Goal: Navigation & Orientation: Understand site structure

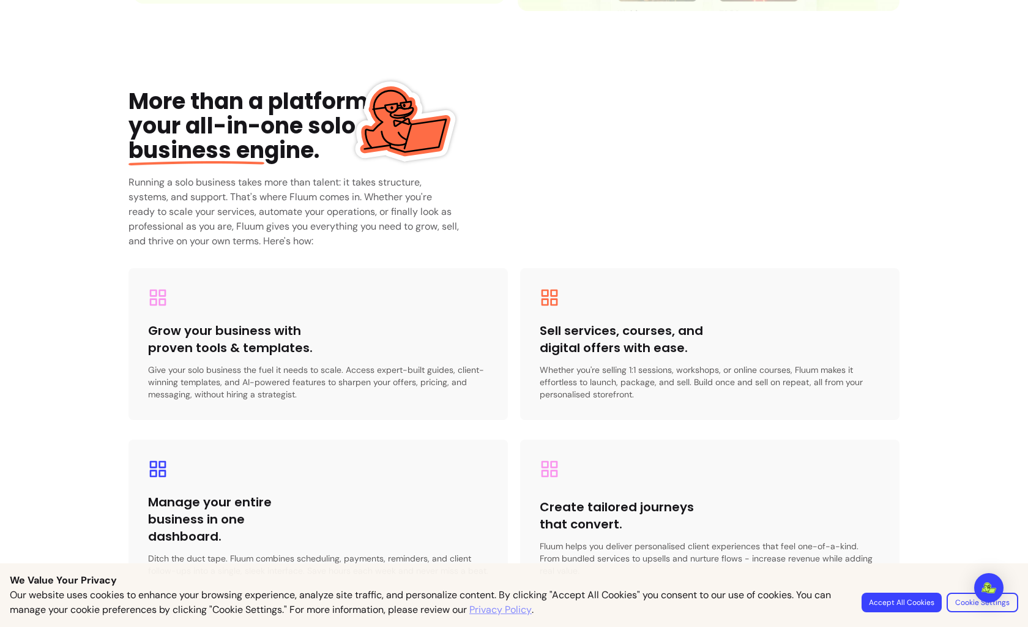
scroll to position [1725, 0]
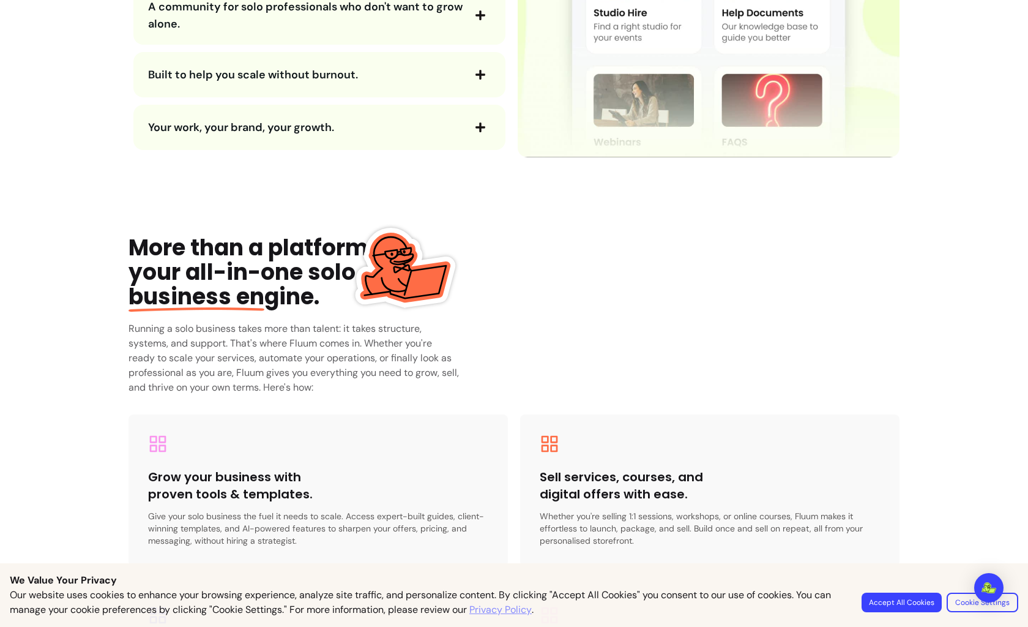
click at [475, 21] on icon "button" at bounding box center [480, 15] width 11 height 11
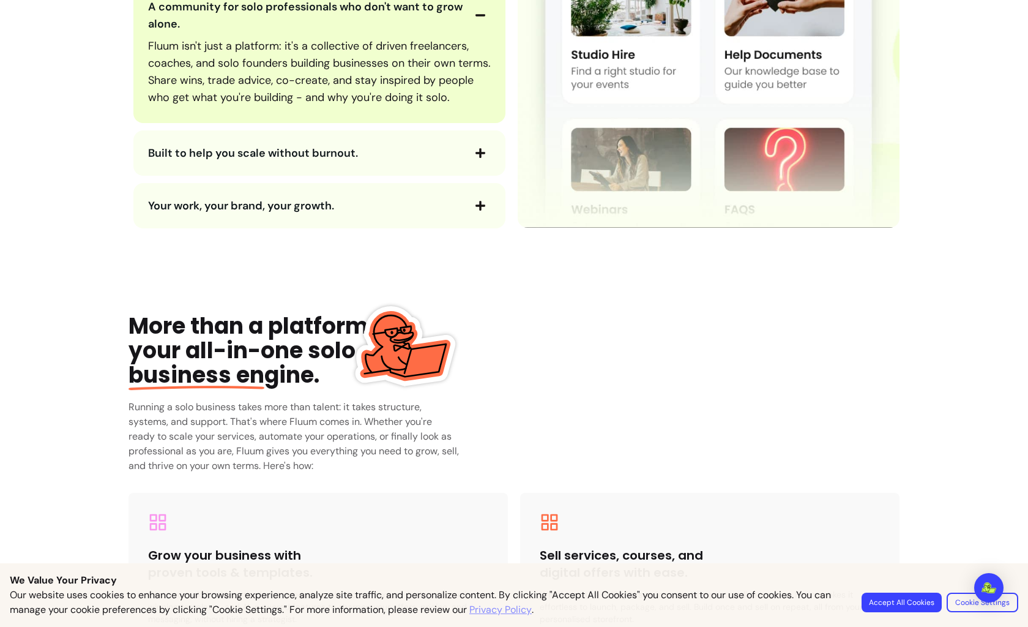
click at [477, 158] on icon "button" at bounding box center [480, 152] width 11 height 11
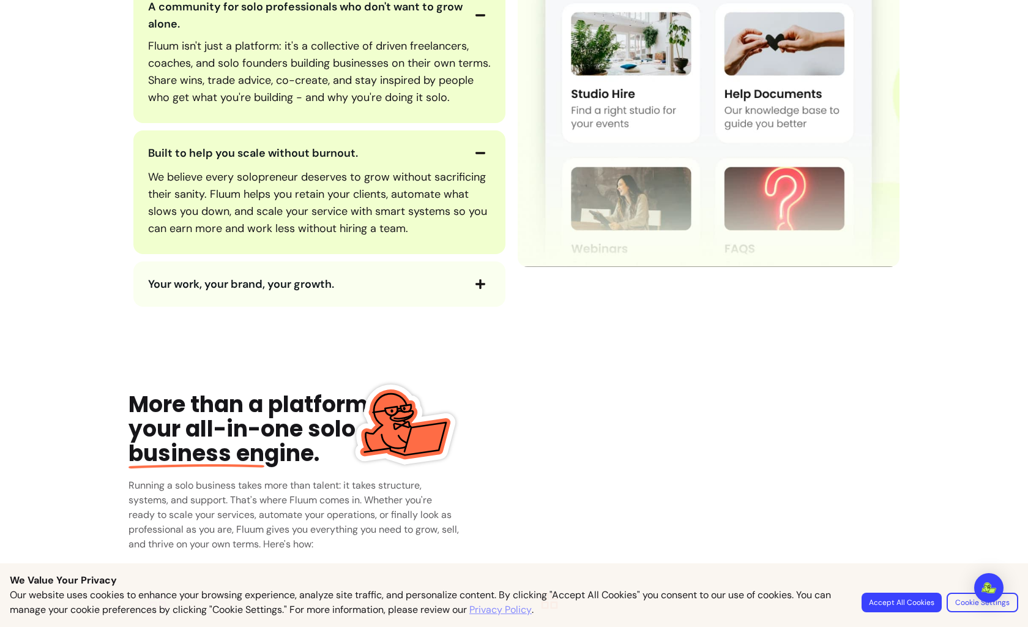
click at [485, 289] on icon "button" at bounding box center [480, 283] width 11 height 11
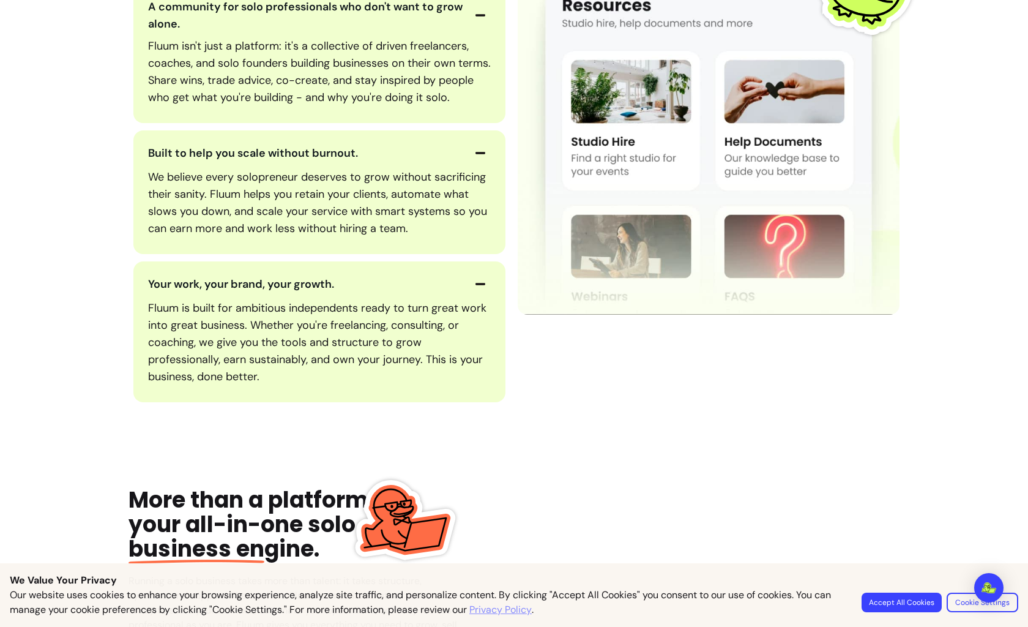
click at [482, 289] on icon "button" at bounding box center [480, 283] width 11 height 11
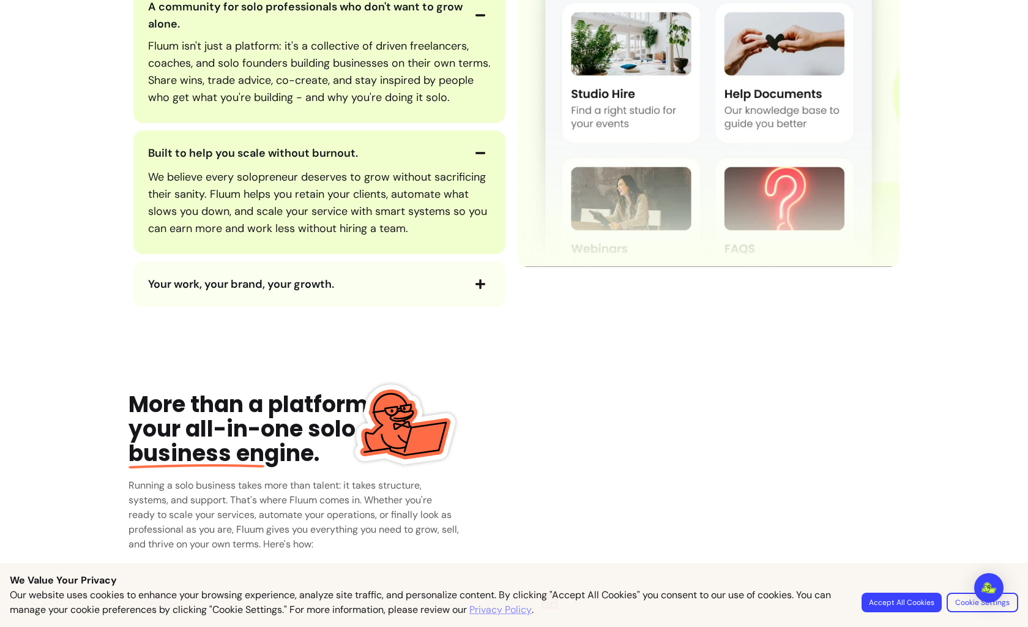
click at [480, 154] on icon "button" at bounding box center [480, 153] width 10 height 2
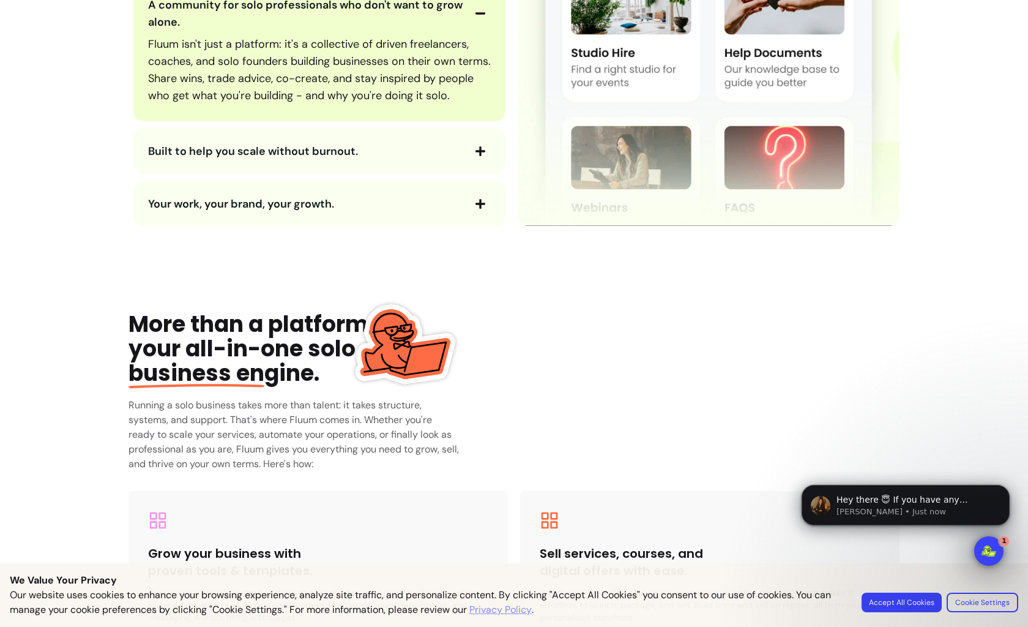
scroll to position [0, 0]
click at [482, 157] on icon "button" at bounding box center [480, 151] width 11 height 11
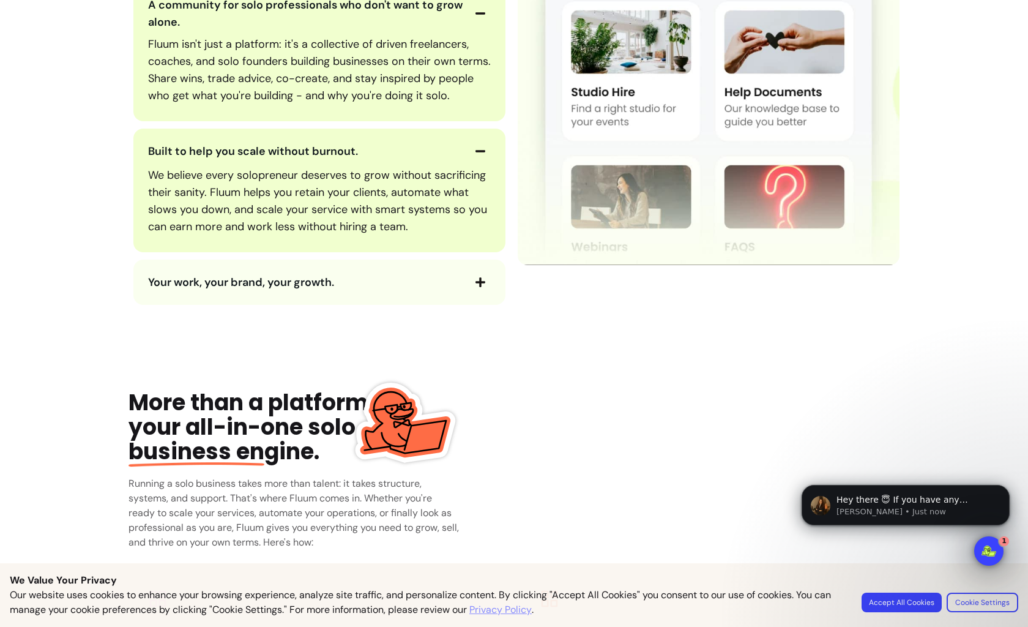
click at [478, 19] on icon "button" at bounding box center [480, 13] width 11 height 11
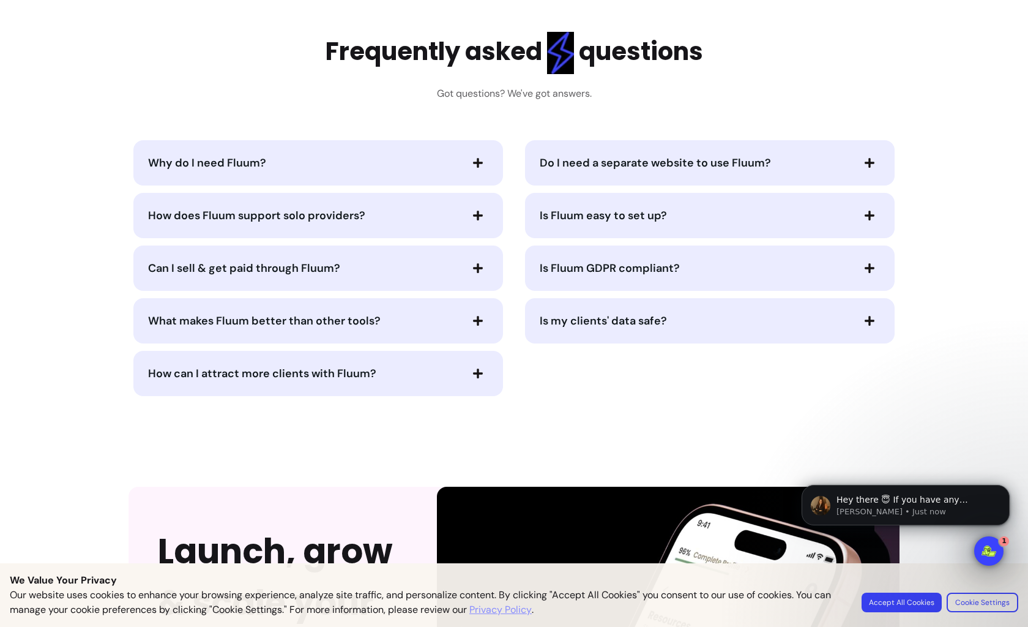
scroll to position [2768, 0]
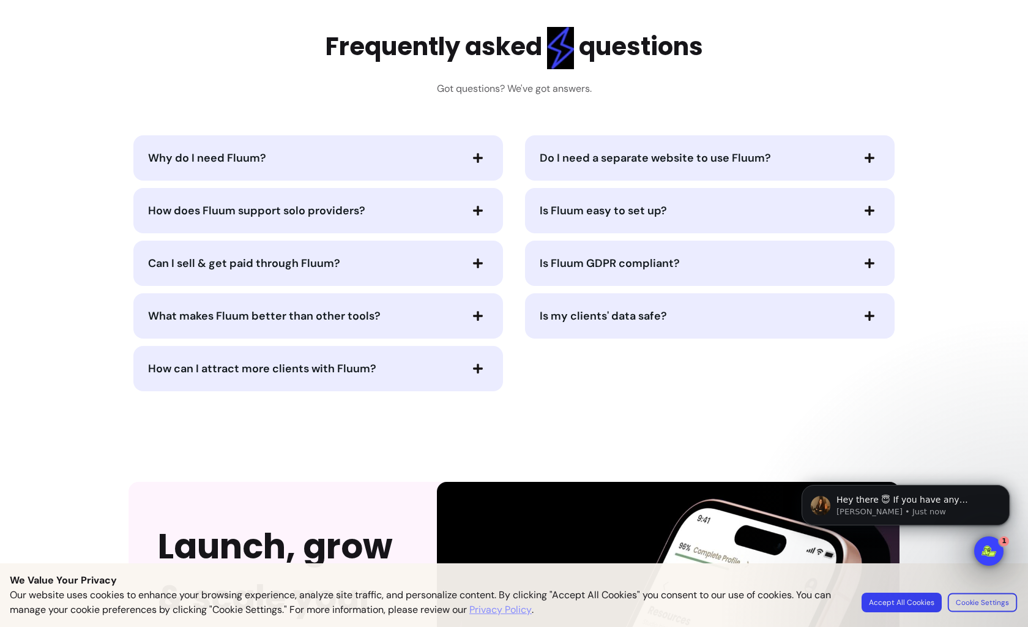
click at [978, 601] on button "Cookie Settings" at bounding box center [982, 601] width 69 height 19
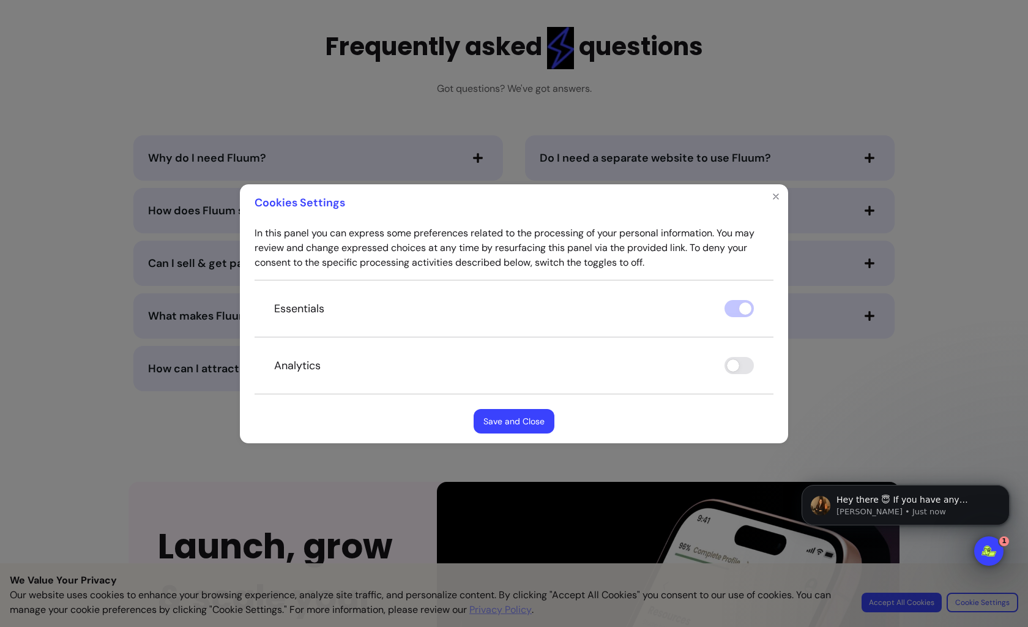
click at [524, 415] on button "Save and Close" at bounding box center [514, 421] width 81 height 24
